Goal: Communication & Community: Answer question/provide support

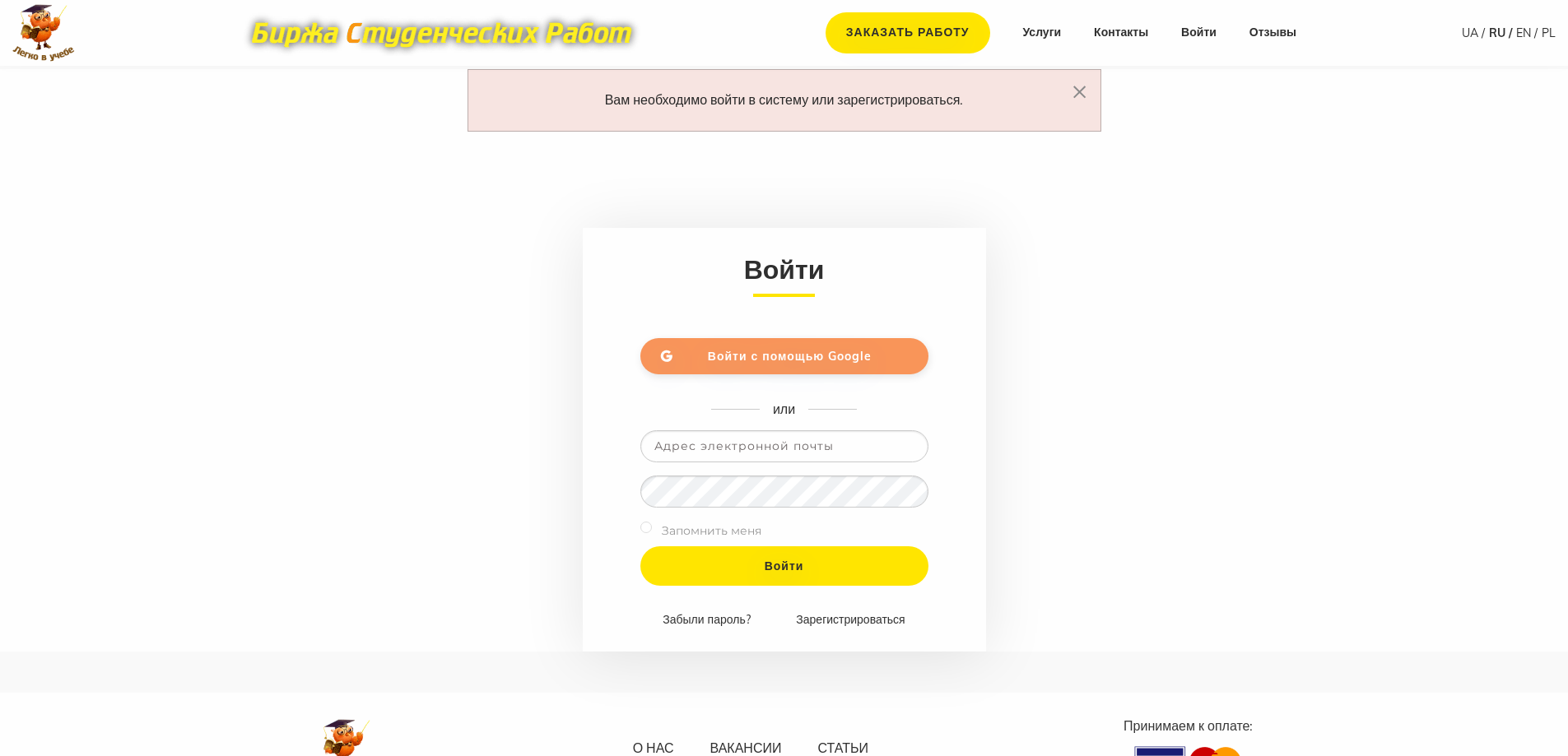
click at [702, 366] on link "Войти с помощью Google" at bounding box center [784, 356] width 288 height 36
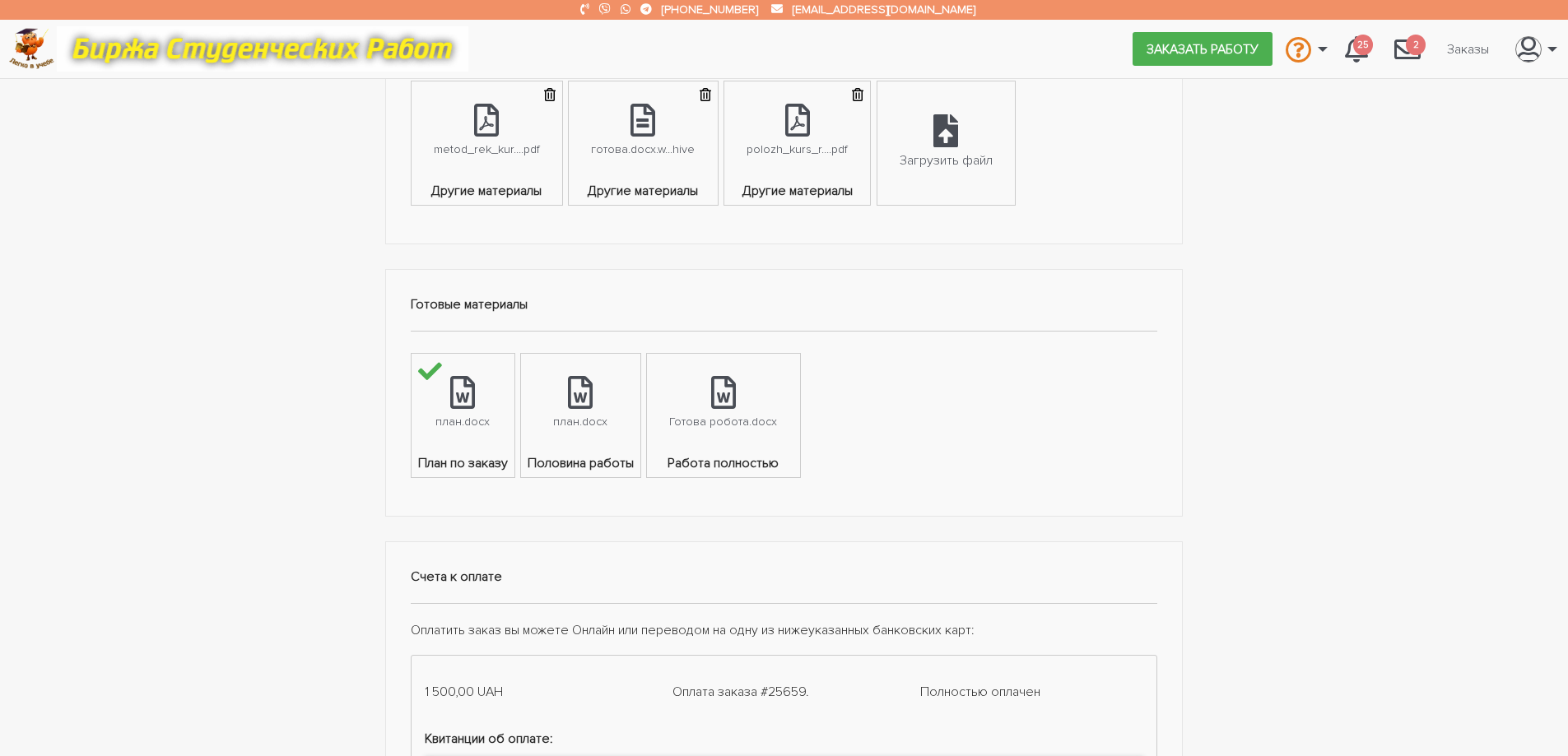
scroll to position [740, 0]
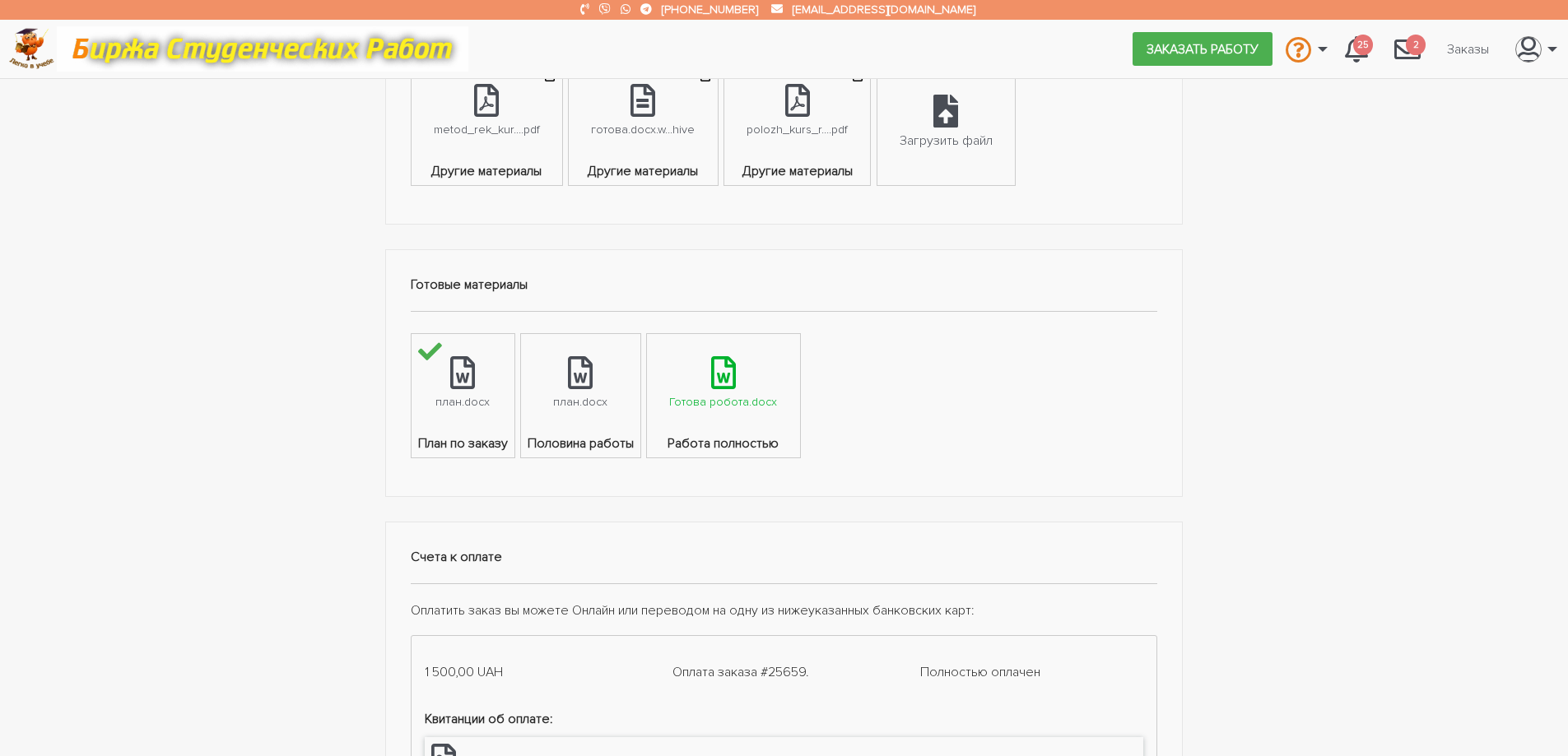
click at [712, 411] on div "Готова робота.docx" at bounding box center [723, 401] width 108 height 19
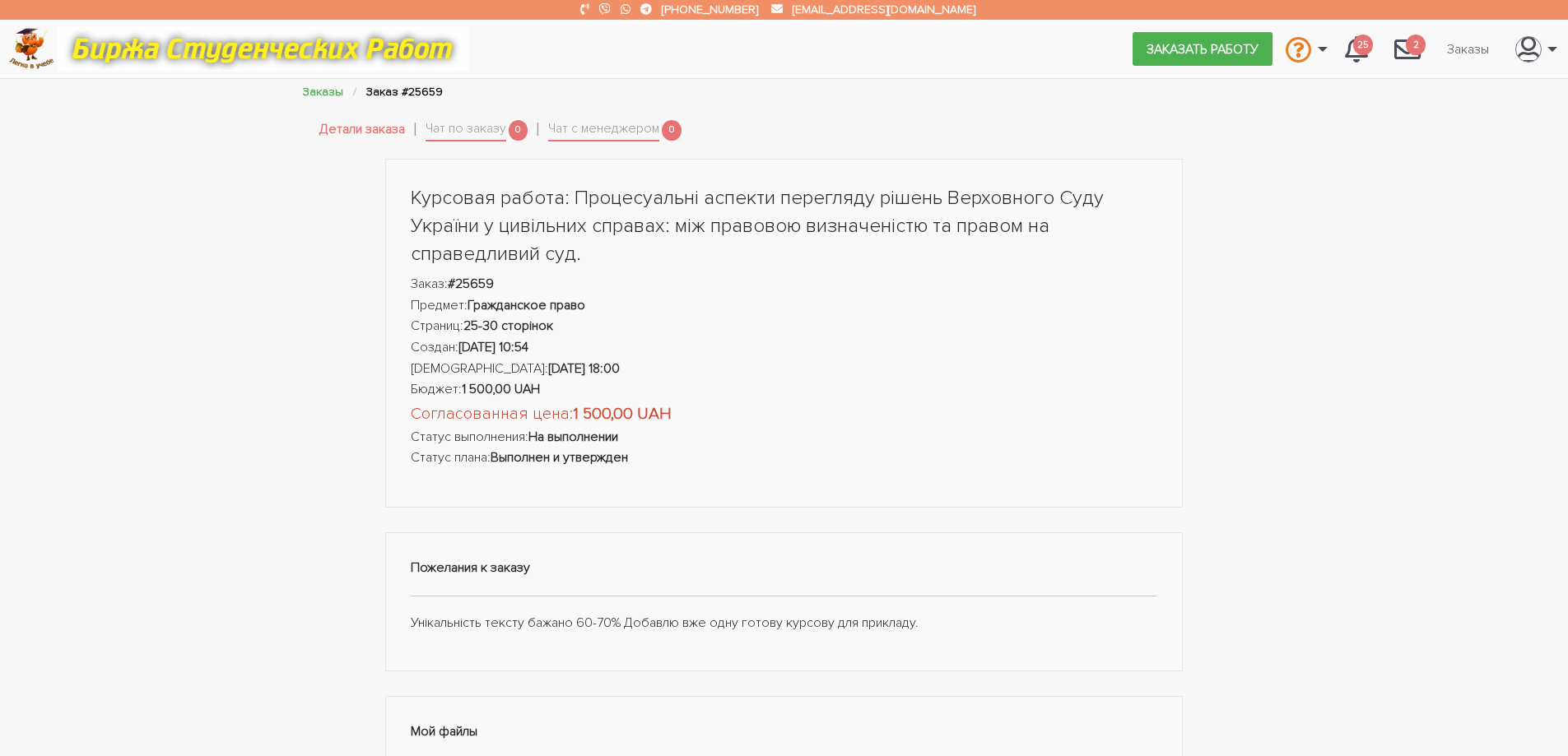
scroll to position [0, 0]
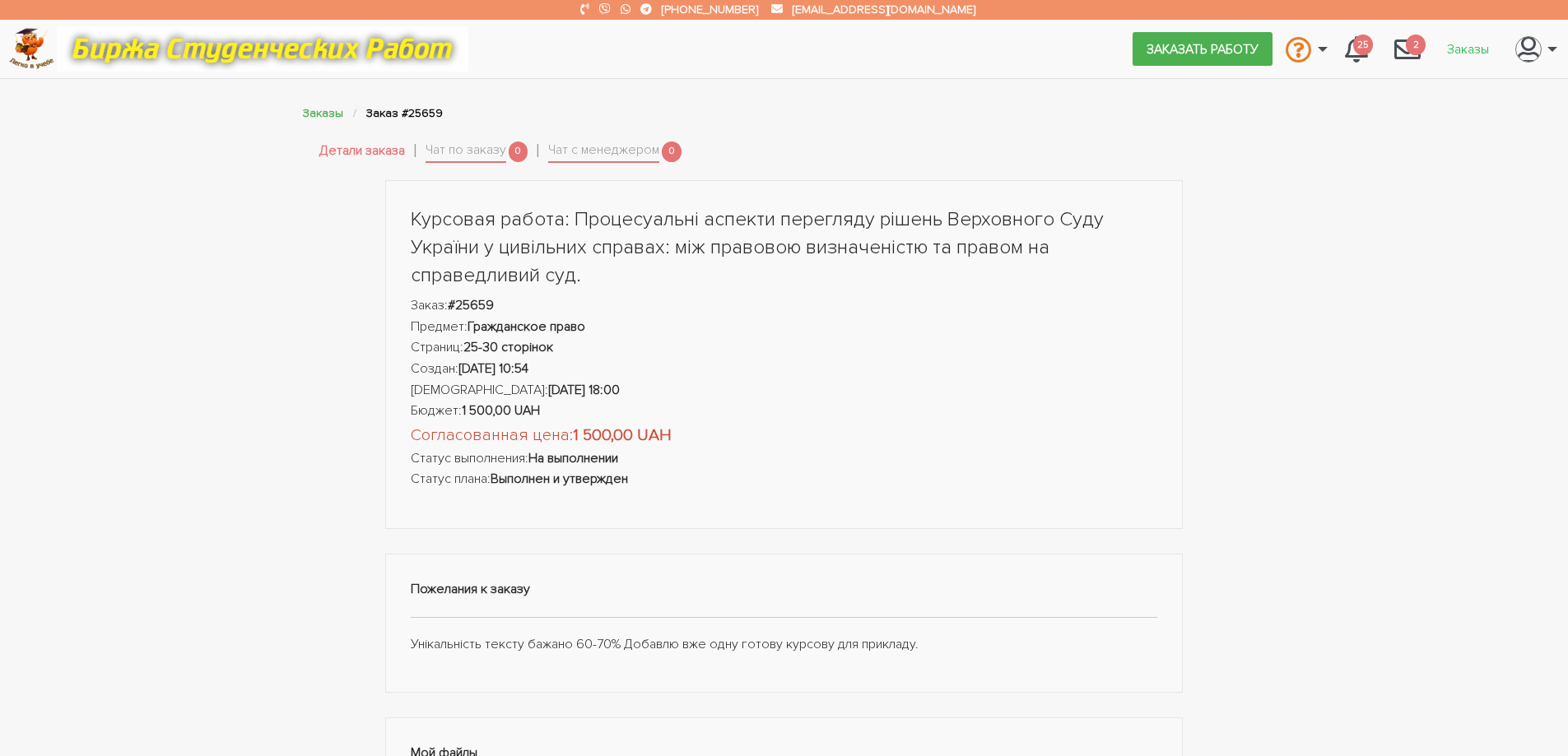
click at [1478, 48] on link "Заказы" at bounding box center [1468, 49] width 68 height 31
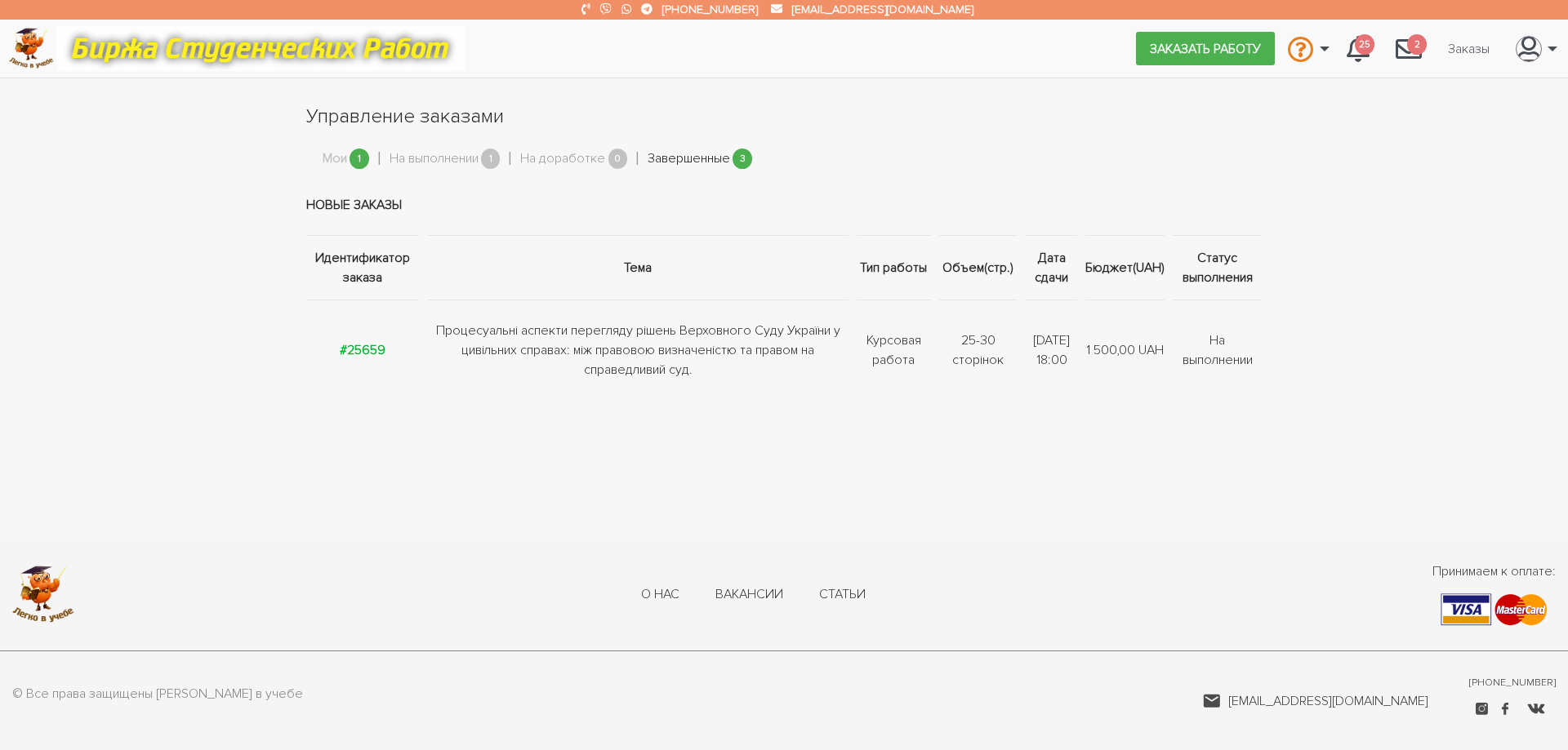
click at [680, 160] on link "Завершенные" at bounding box center [688, 159] width 83 height 21
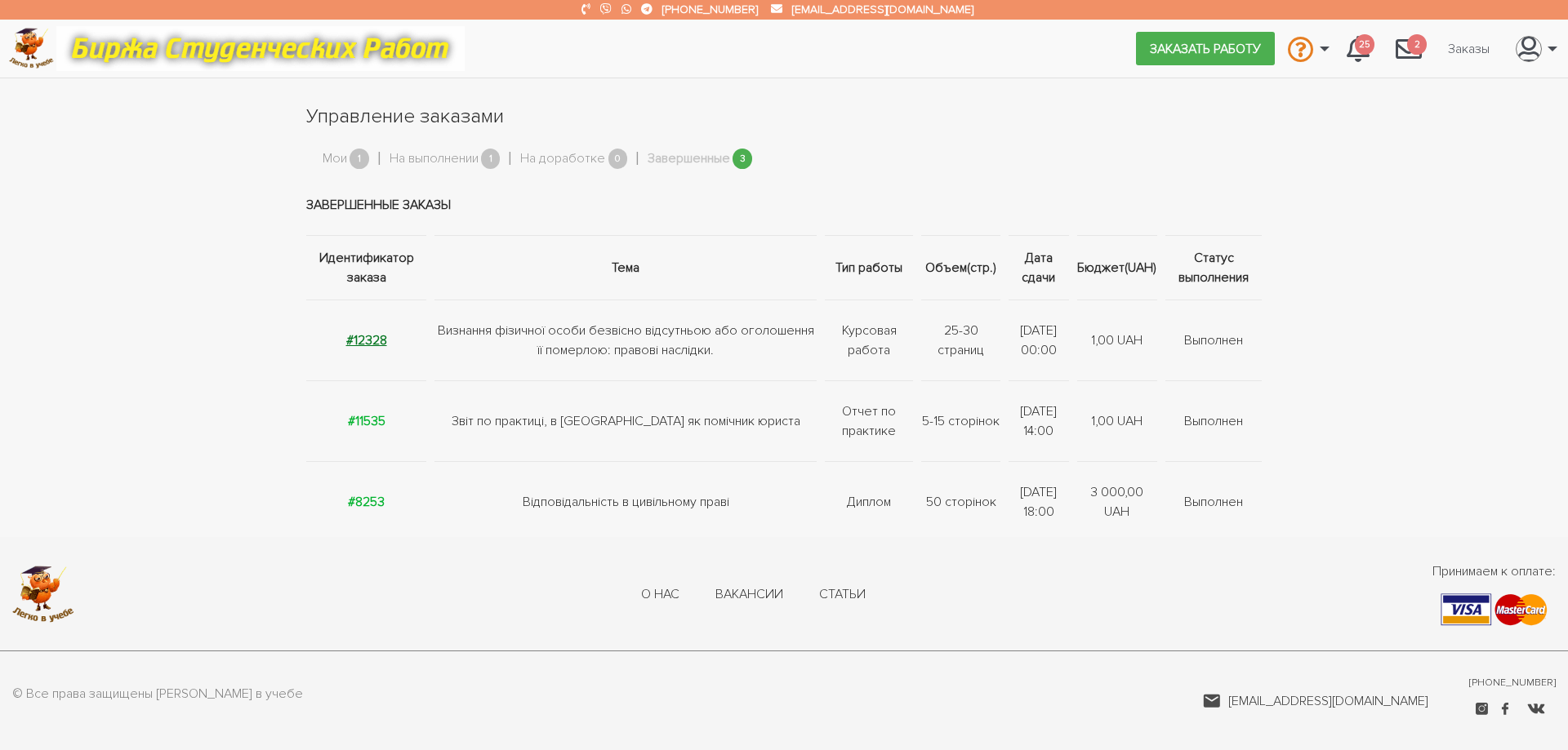
click at [362, 336] on strong "#12328" at bounding box center [367, 340] width 41 height 16
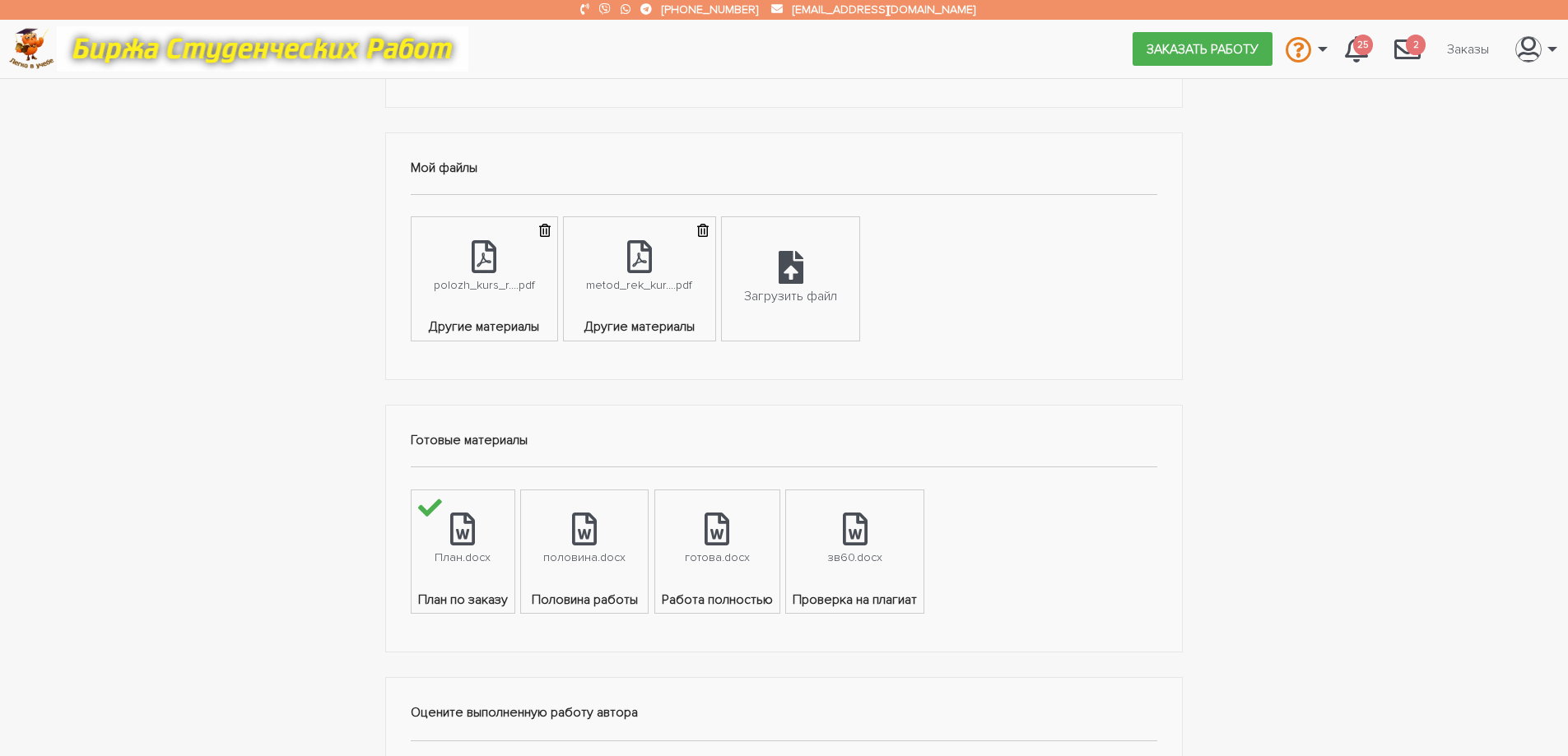
scroll to position [576, 0]
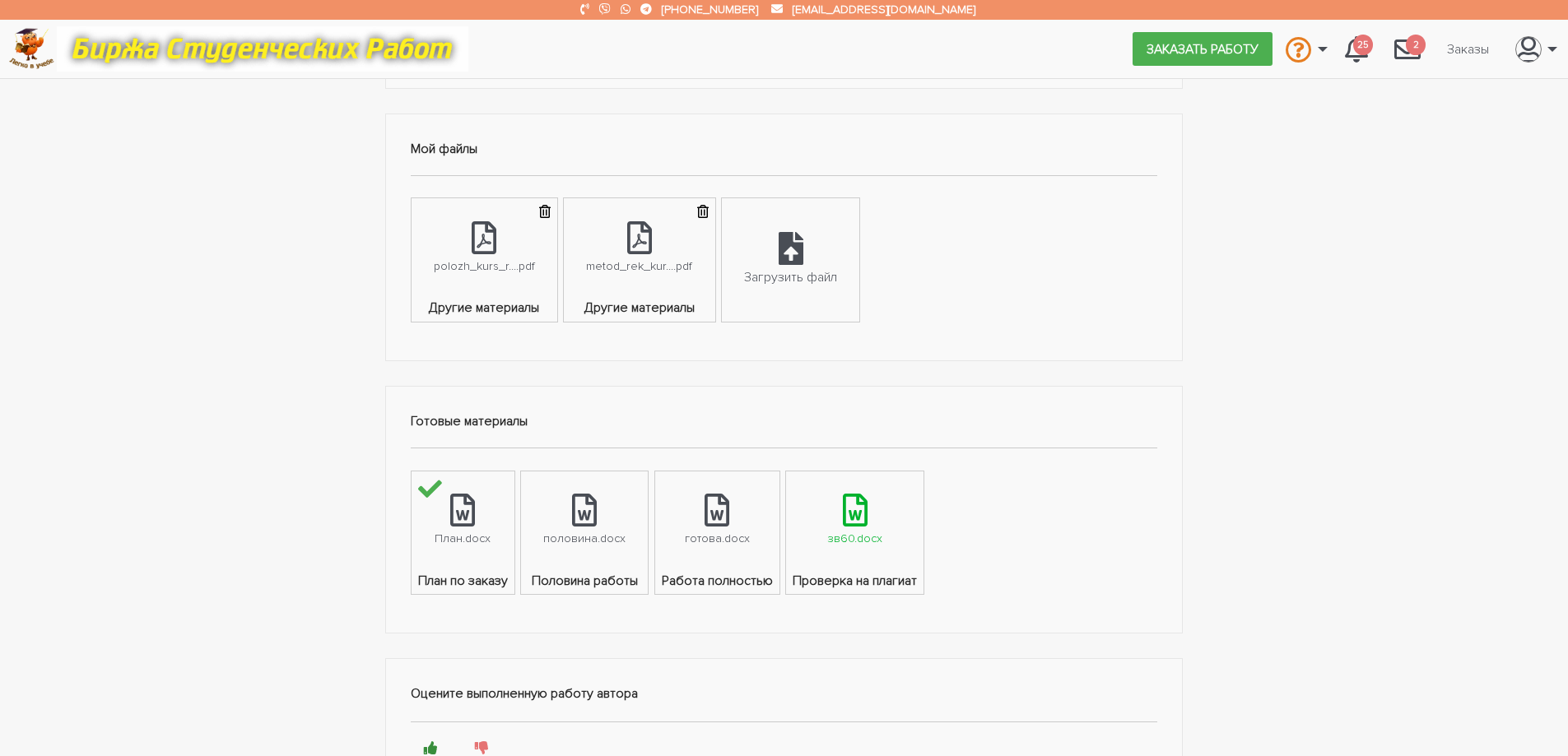
click at [854, 543] on div "зв60.docx" at bounding box center [855, 538] width 55 height 19
click at [680, 631] on div "Готовые материалы План.docx План по заказу половина.docx Половина работы готова…" at bounding box center [784, 509] width 798 height 247
click at [717, 561] on link "готова.docx" at bounding box center [717, 521] width 125 height 100
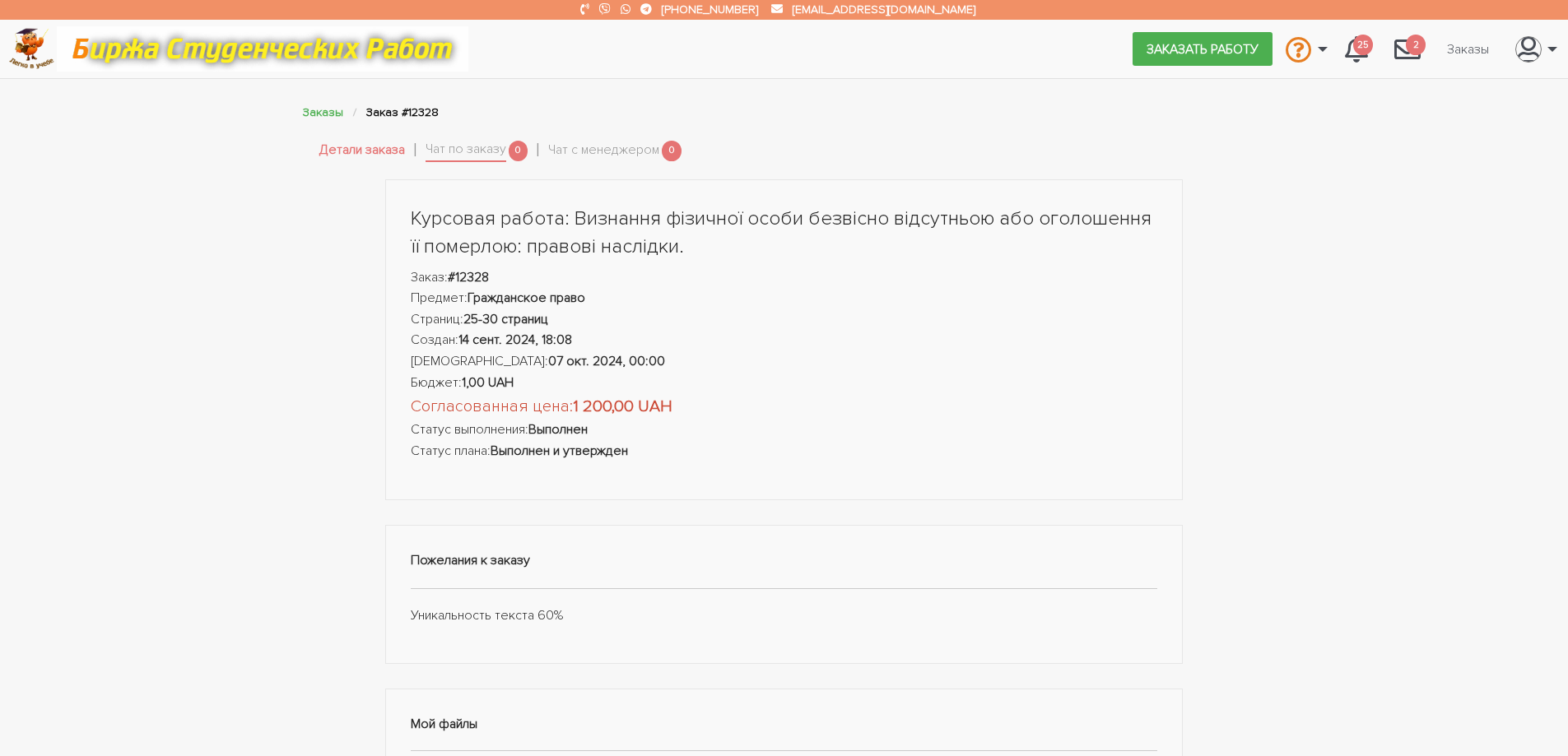
scroll to position [0, 0]
click at [321, 114] on link "Заказы" at bounding box center [323, 113] width 40 height 14
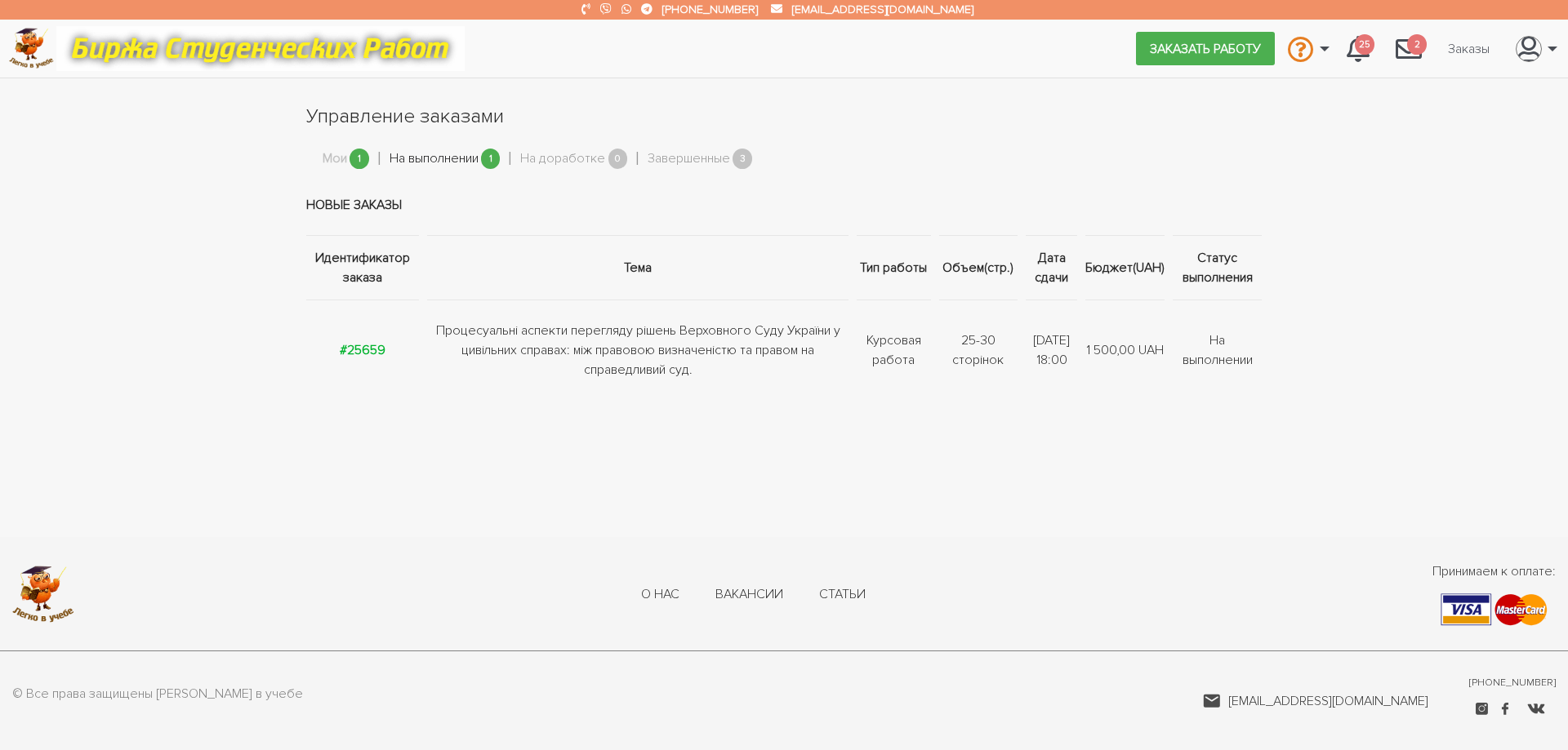
click at [406, 158] on link "На выполнении" at bounding box center [434, 159] width 89 height 21
click at [324, 156] on link "Мои" at bounding box center [335, 159] width 25 height 21
click at [353, 342] on strong "#25659" at bounding box center [363, 350] width 46 height 16
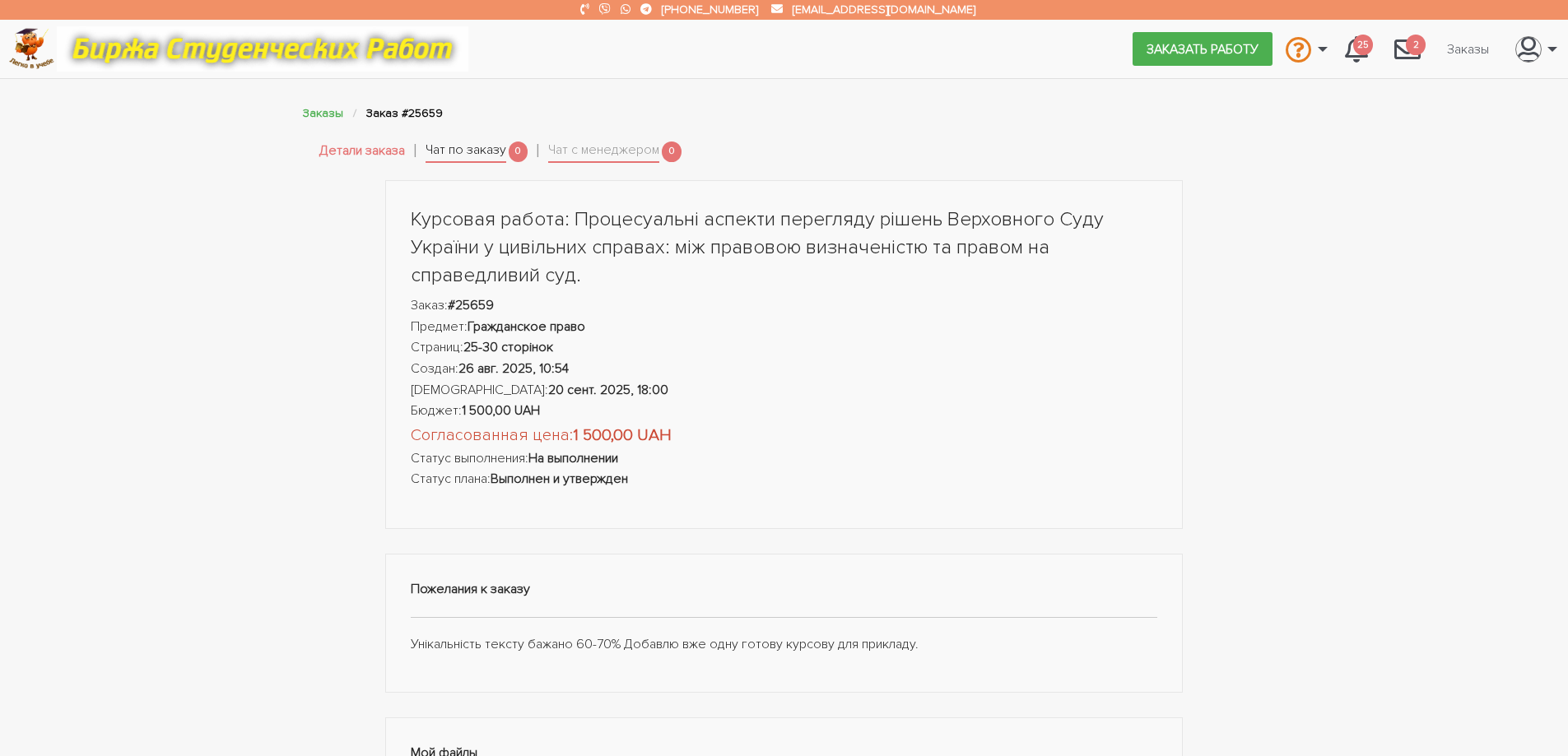
click at [463, 147] on link "Чат по заказу" at bounding box center [466, 152] width 81 height 23
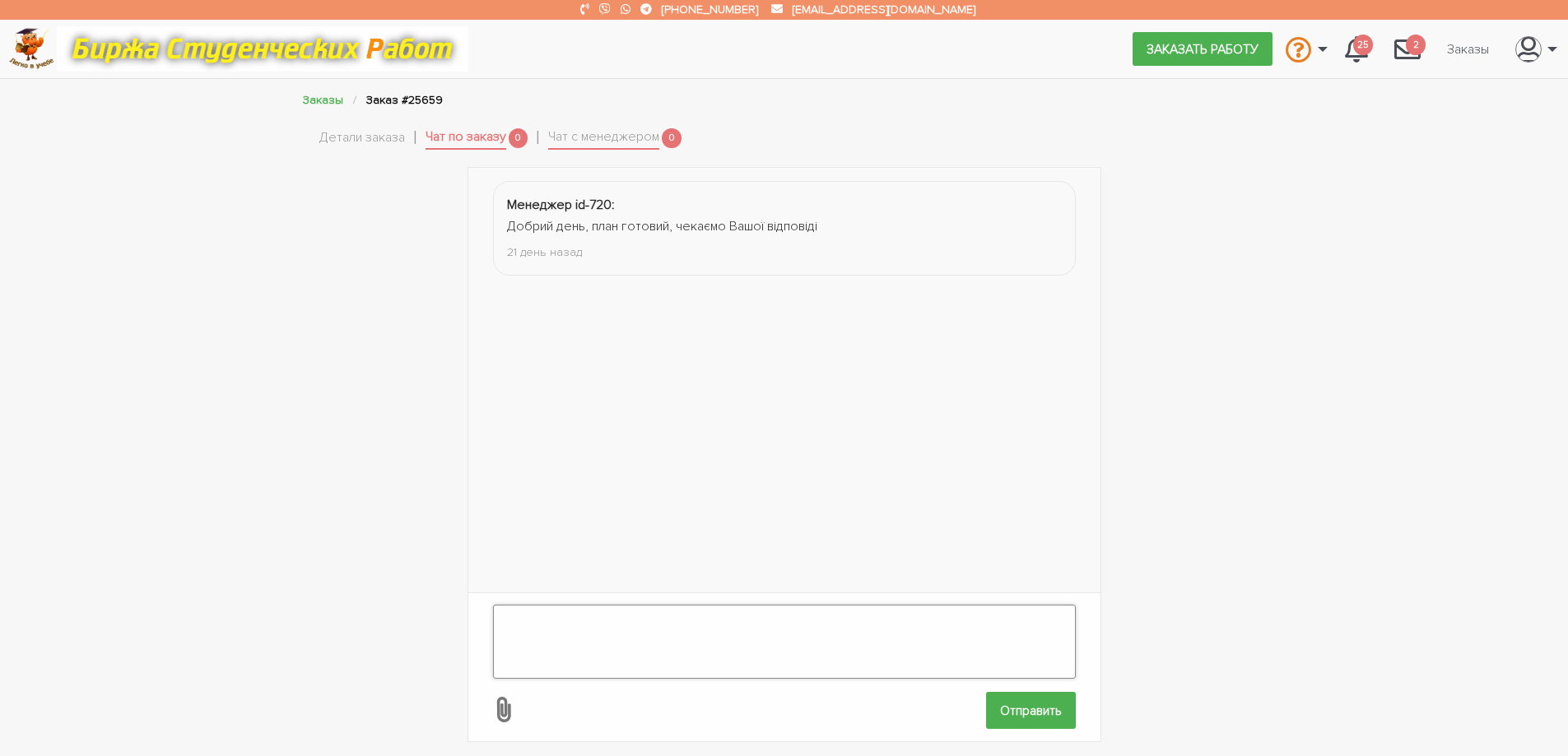
click at [616, 613] on textarea at bounding box center [784, 642] width 583 height 74
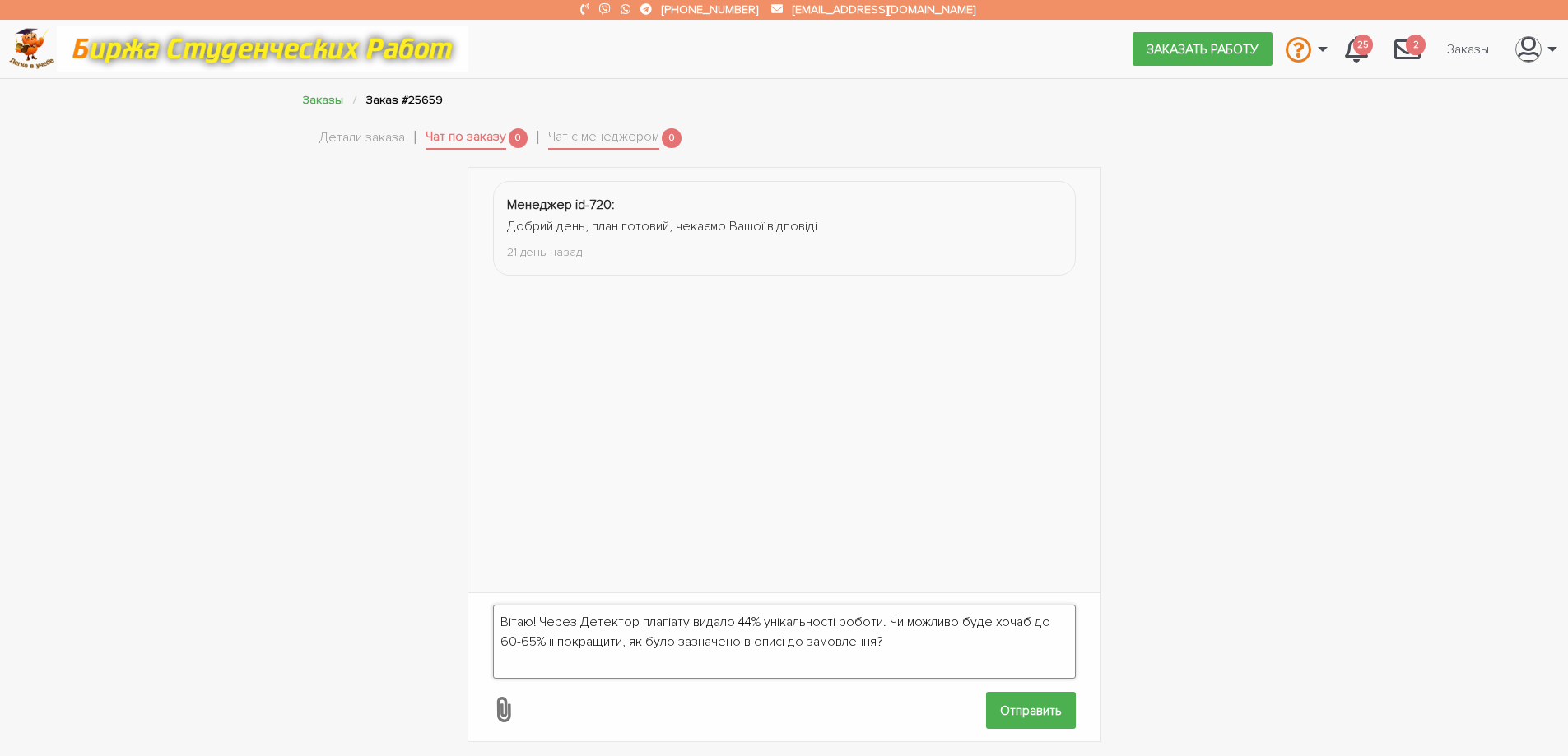
type textarea "Вітаю! Через Детектор плагіату видало 44% унікальності роботи. Чи можливо буде …"
click at [512, 694] on icon at bounding box center [502, 709] width 31 height 31
click at [986, 711] on input "file" at bounding box center [986, 711] width 1 height 1
click at [492, 687] on form "Вітаю! Через Детектор плагіату видало 44% унікальності роботи. Чи можливо буде …" at bounding box center [784, 668] width 632 height 148
click at [500, 694] on icon at bounding box center [502, 709] width 31 height 31
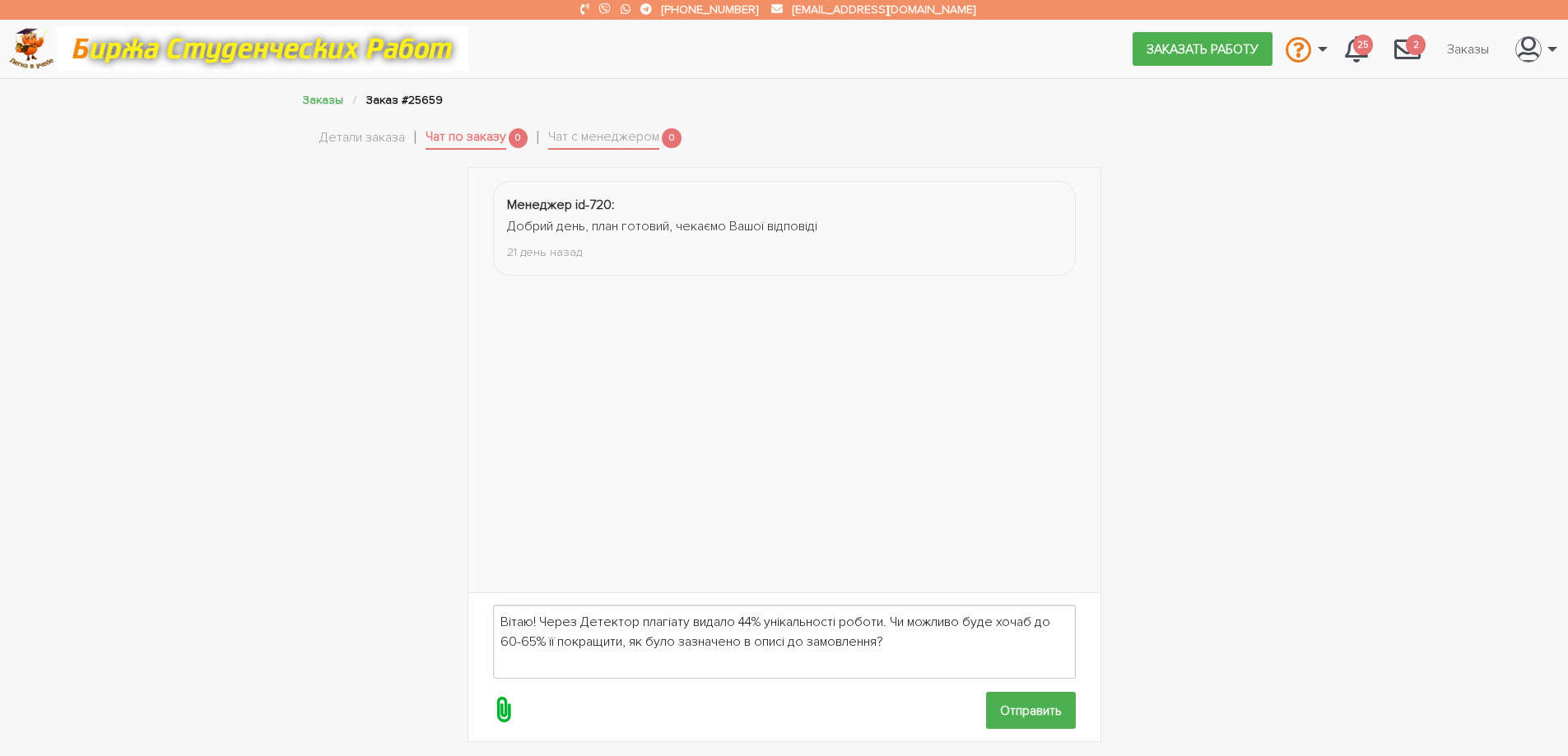
click at [986, 711] on input "file" at bounding box center [986, 711] width 1 height 1
type input "C:\fakepath\image_2025-09-23_17-50-19.png"
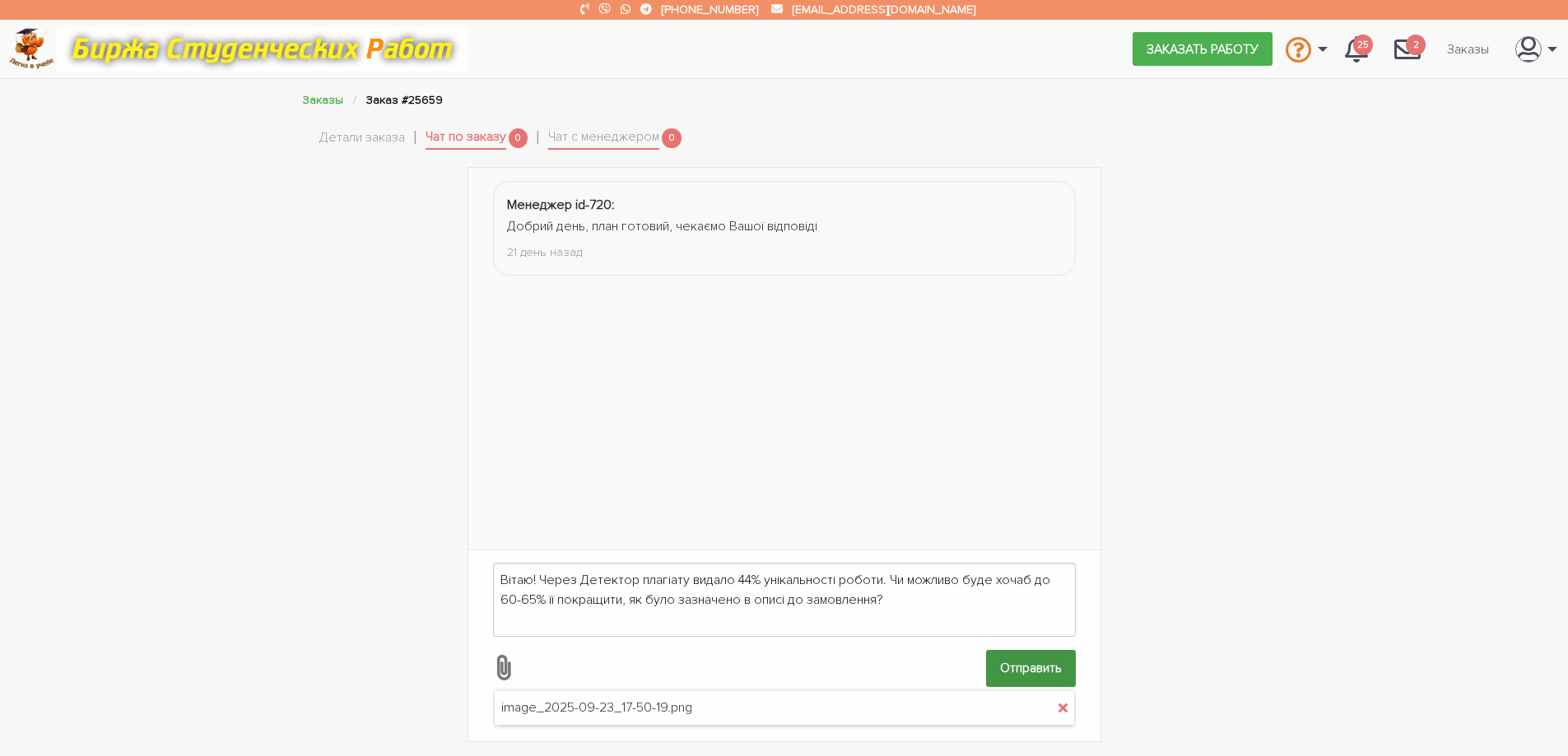
click at [996, 657] on input "Отправить" at bounding box center [1031, 668] width 90 height 37
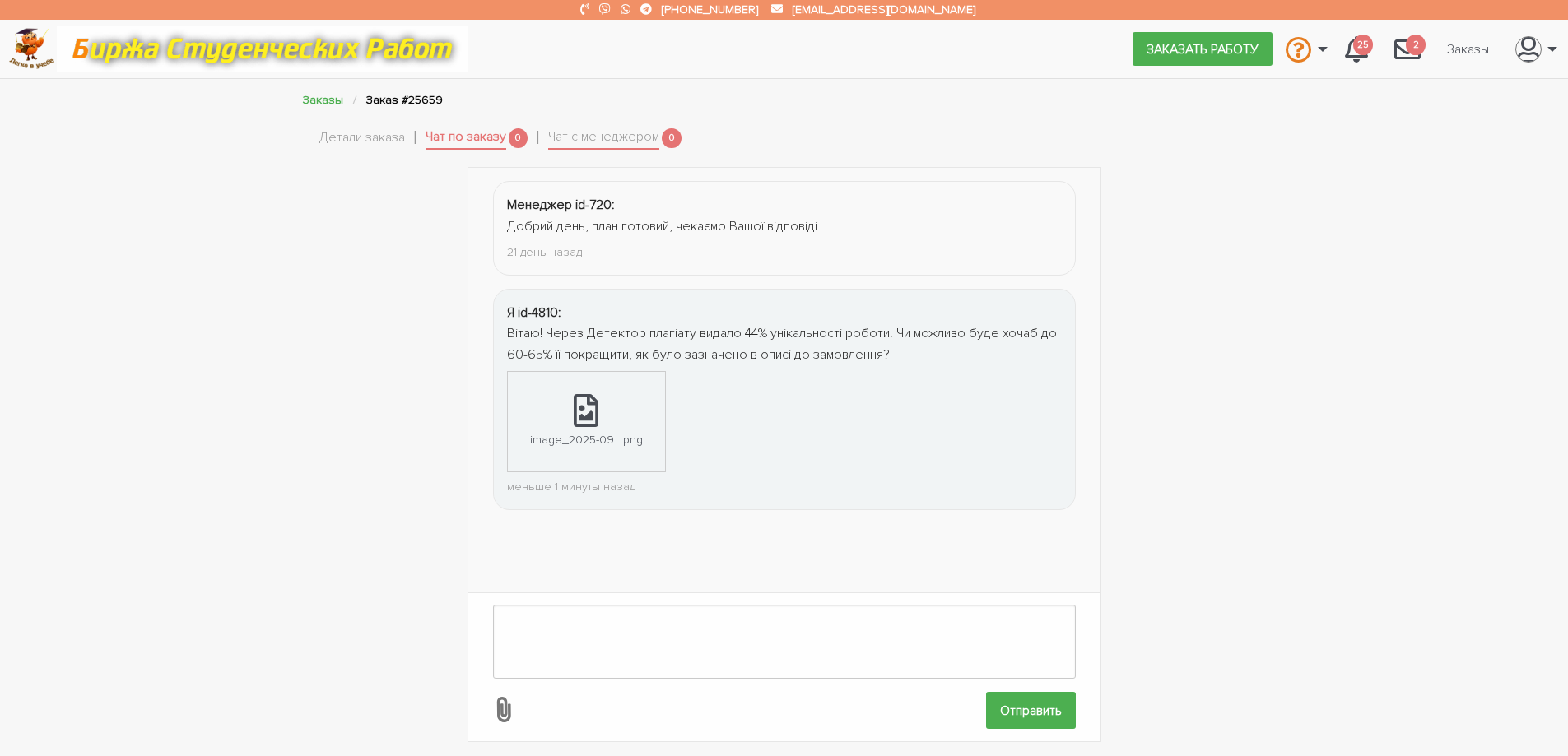
scroll to position [50, 0]
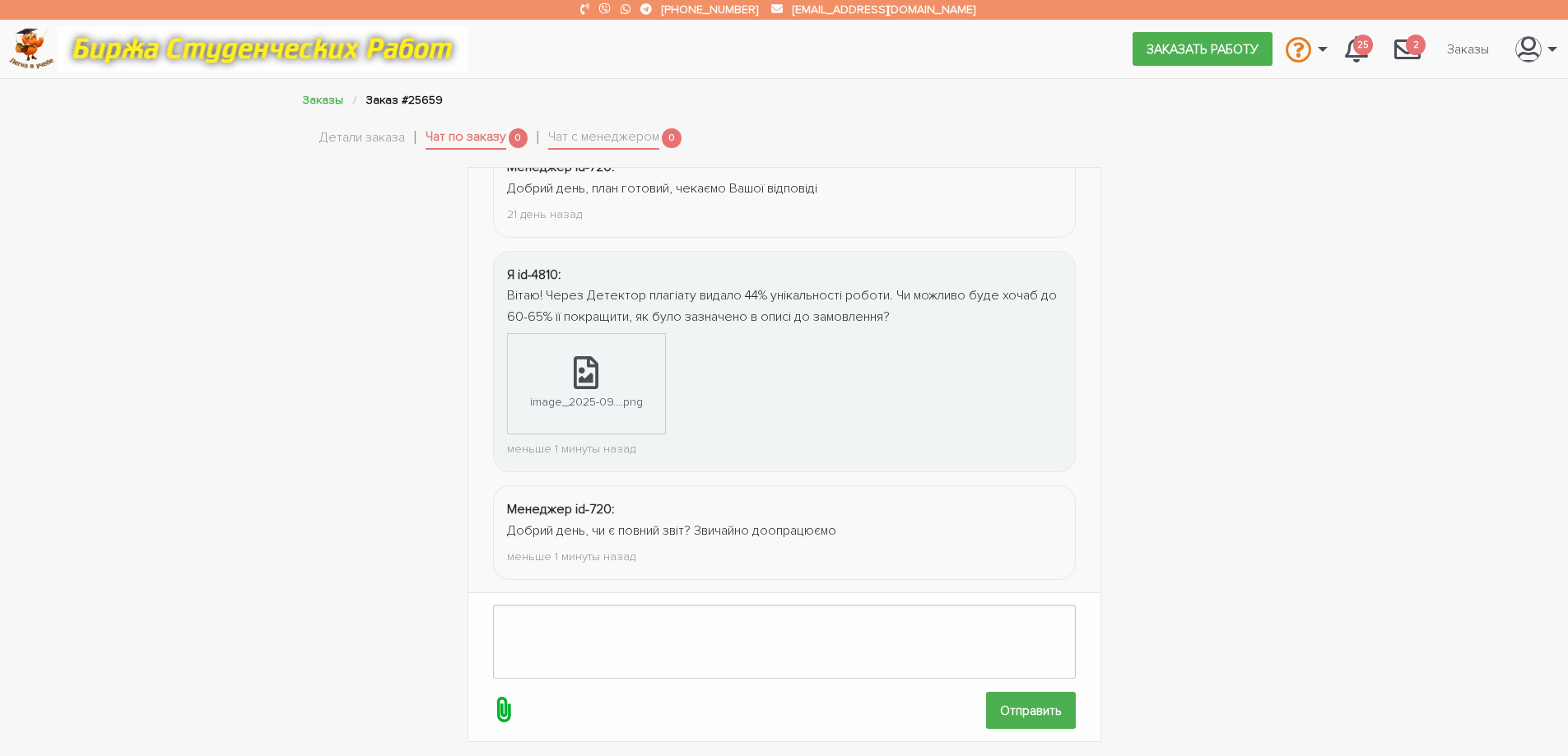
click at [505, 707] on icon at bounding box center [502, 709] width 31 height 31
click at [986, 711] on input "file" at bounding box center [986, 711] width 1 height 1
type input "C:\fakepath\отчёт оригинальности [DATE] 17-47-8 - Готова робота (1).docx.html"
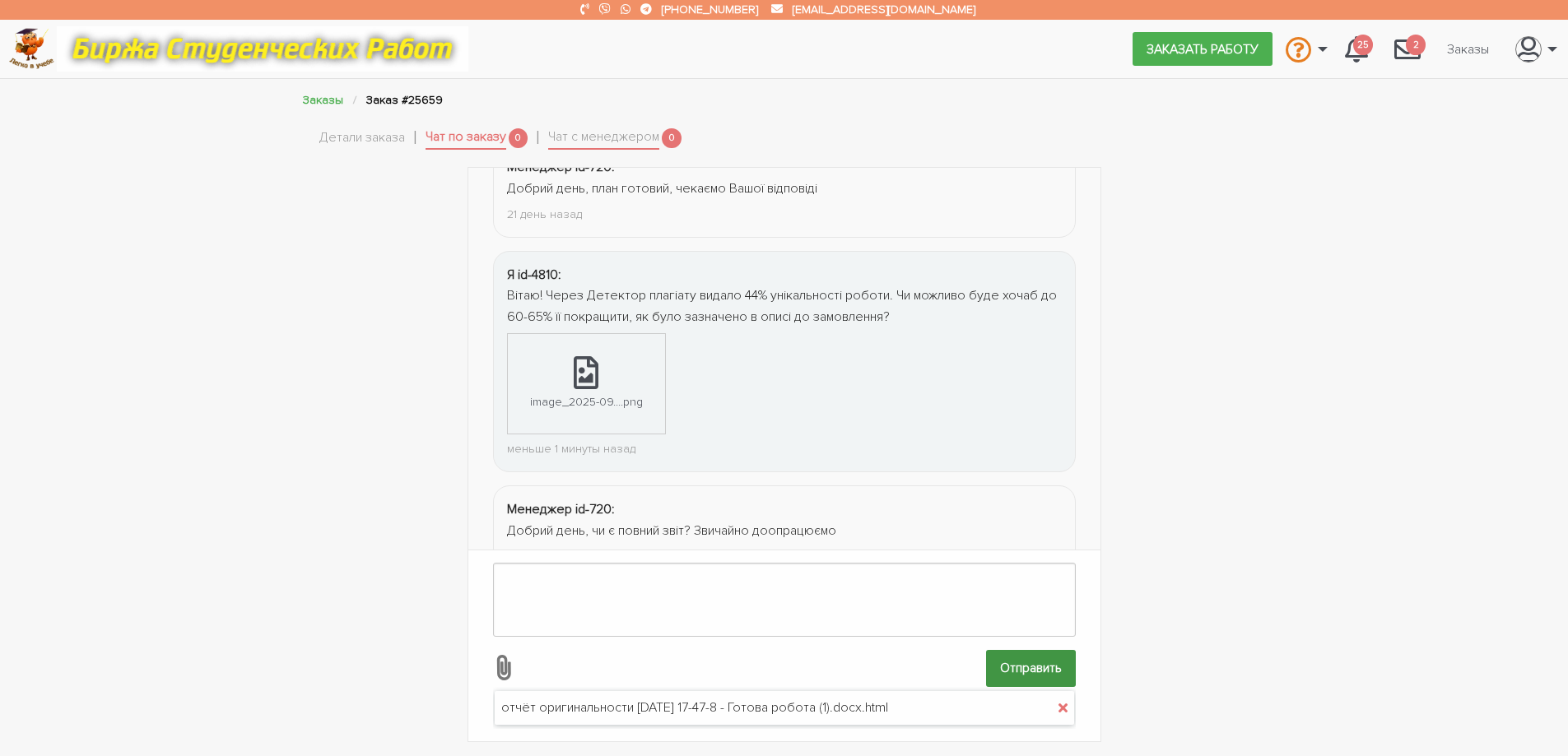
click at [1026, 659] on input "Отправить" at bounding box center [1031, 668] width 90 height 37
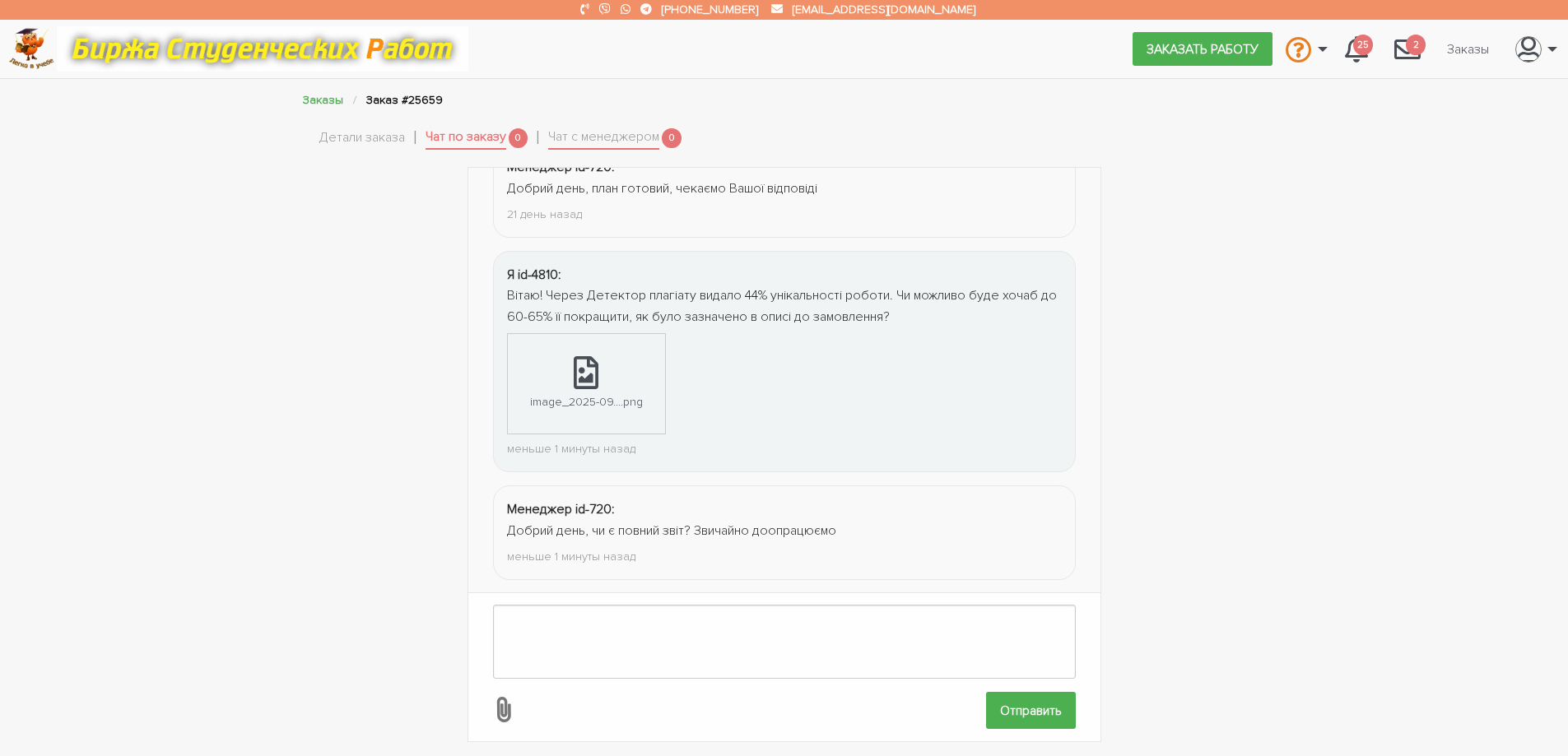
scroll to position [242, 0]
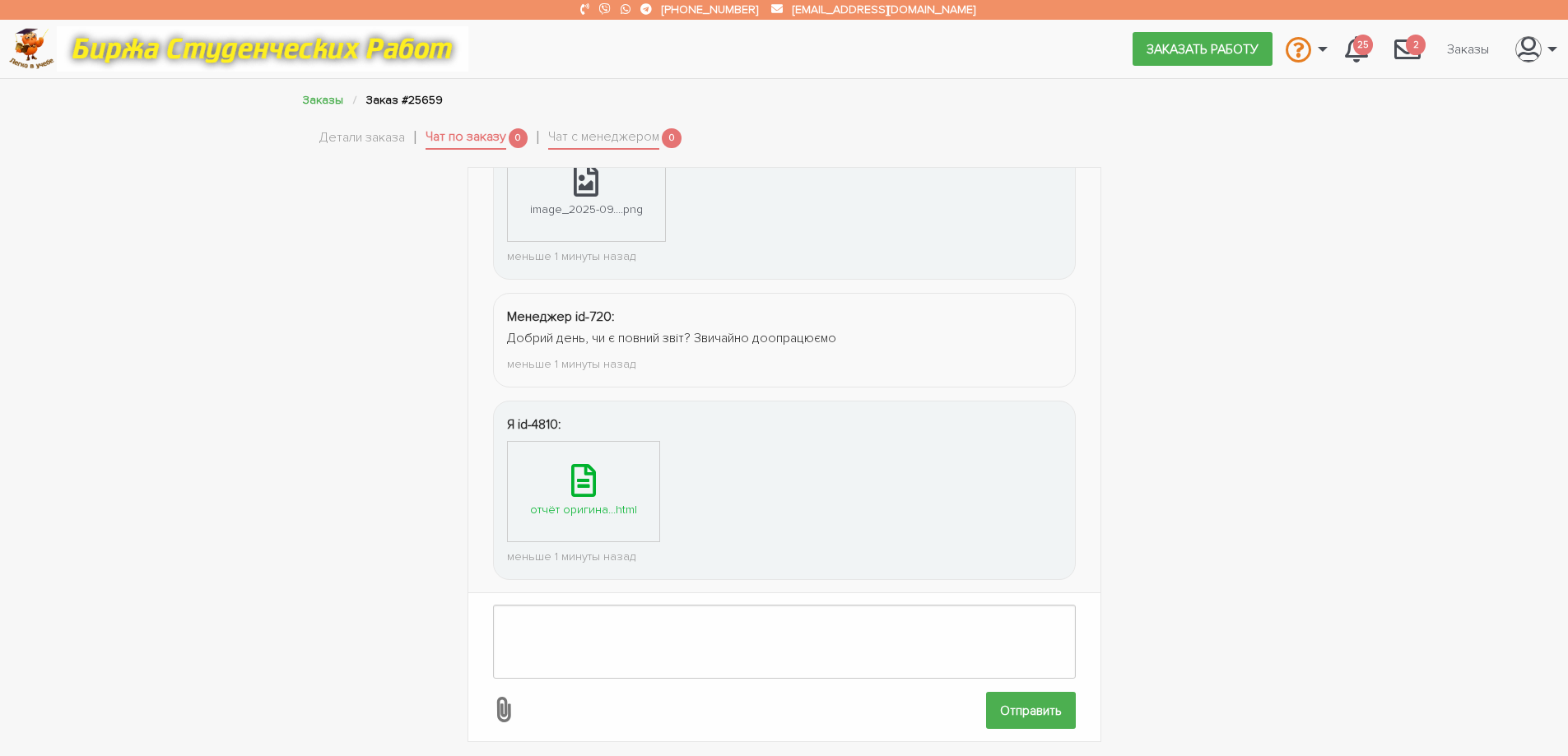
click at [600, 501] on div "отчёт оригина...html" at bounding box center [584, 509] width 107 height 19
click at [647, 601] on textarea at bounding box center [784, 638] width 583 height 74
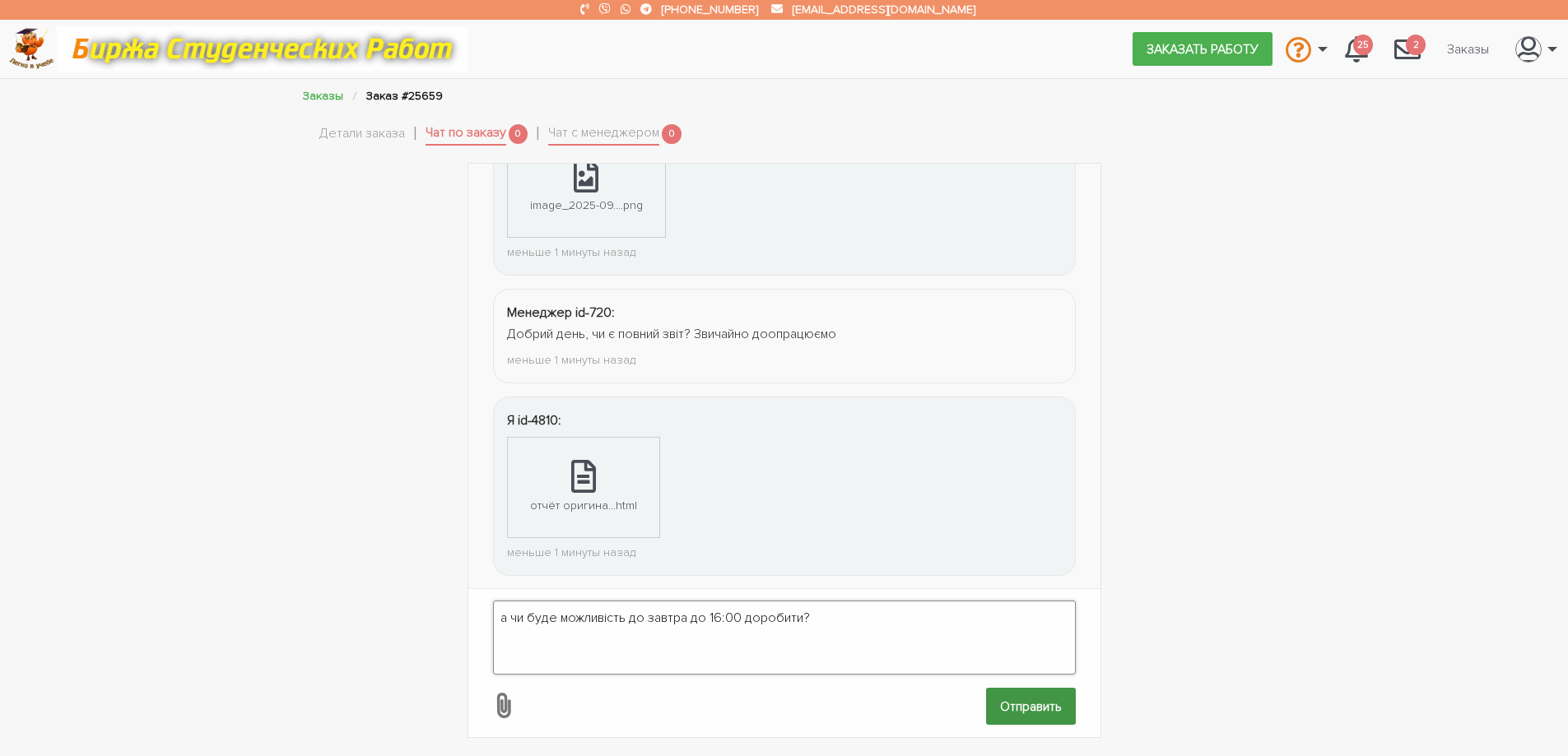
type textarea "а чи буде можливість до завтра до 16:00 доробити?"
click at [1054, 692] on input "Отправить" at bounding box center [1031, 706] width 90 height 37
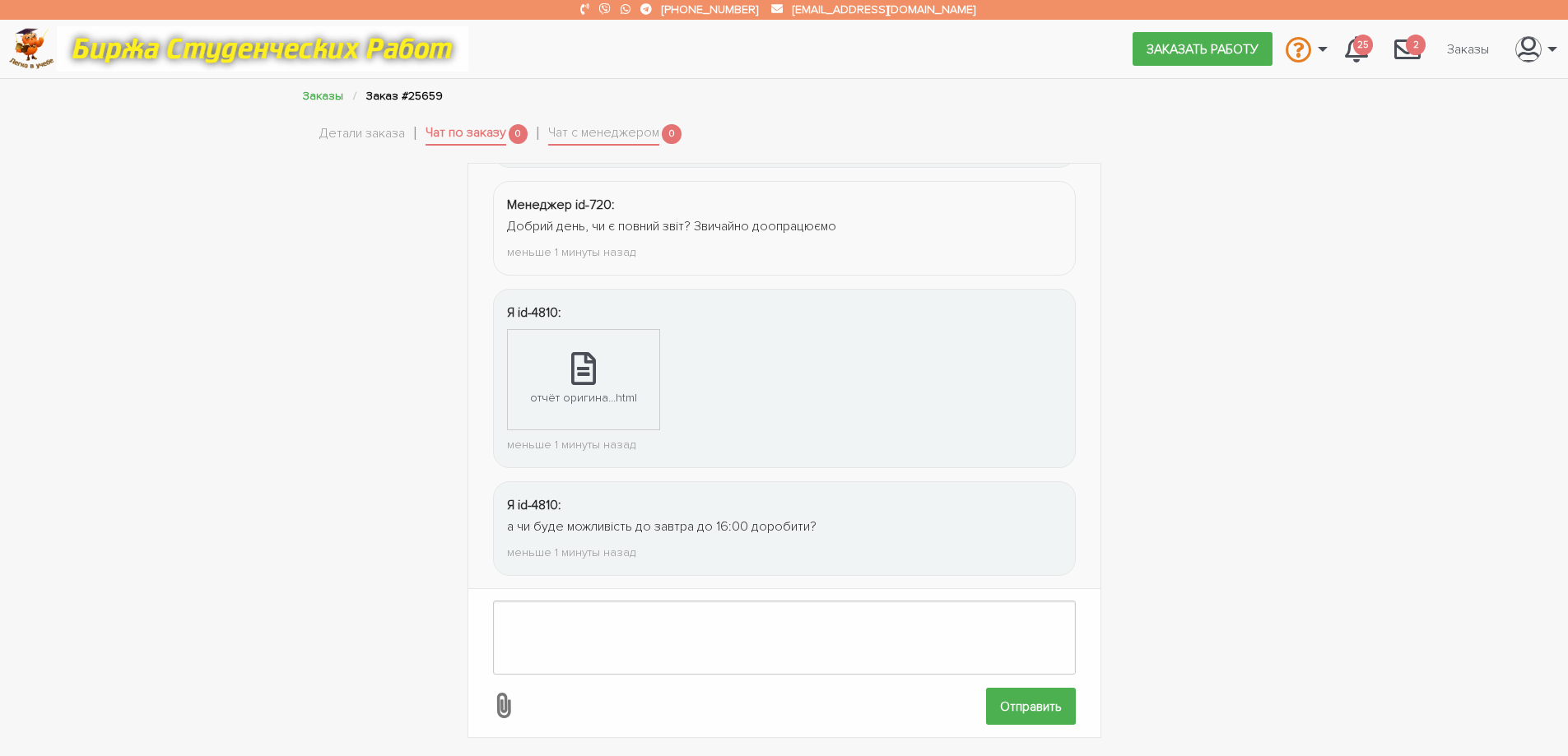
scroll to position [458, 0]
